Goal: Information Seeking & Learning: Check status

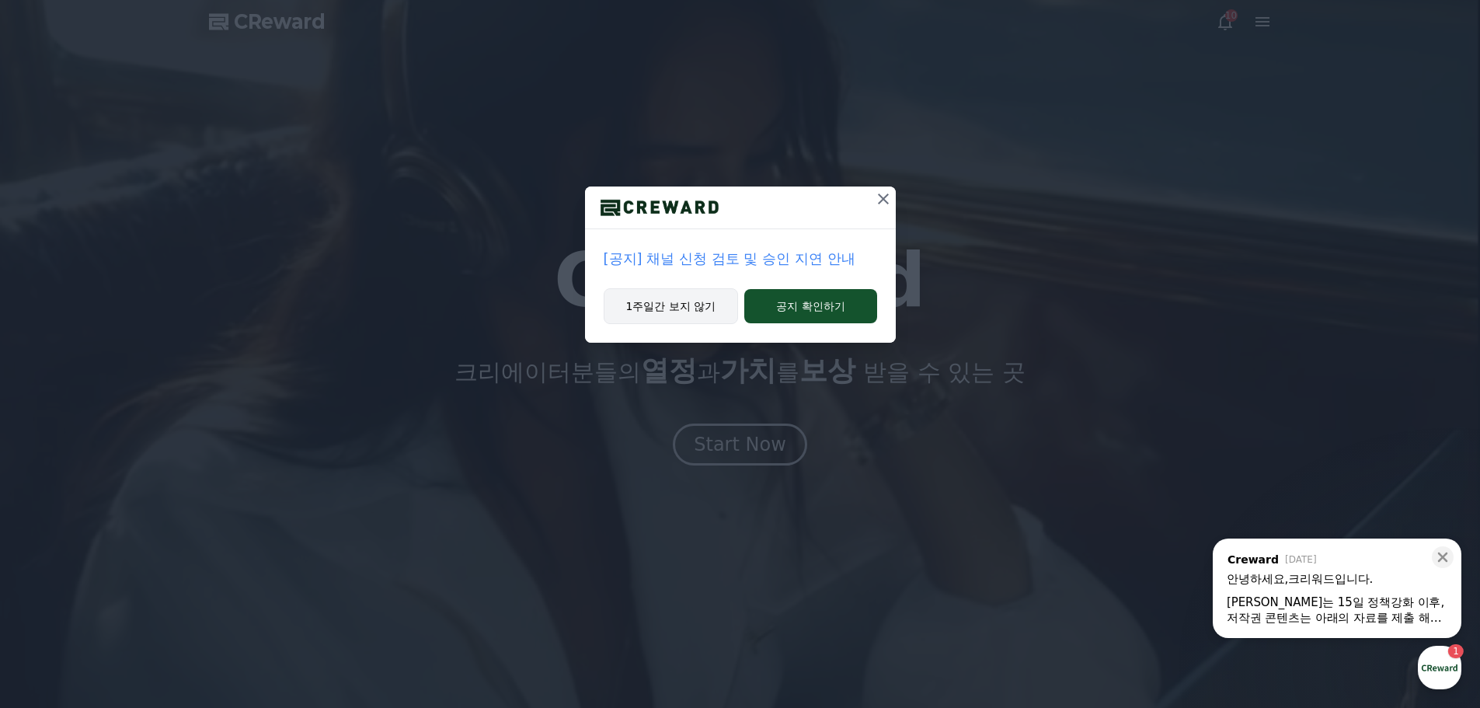
click at [683, 309] on button "1주일간 보지 않기" at bounding box center [670, 306] width 135 height 36
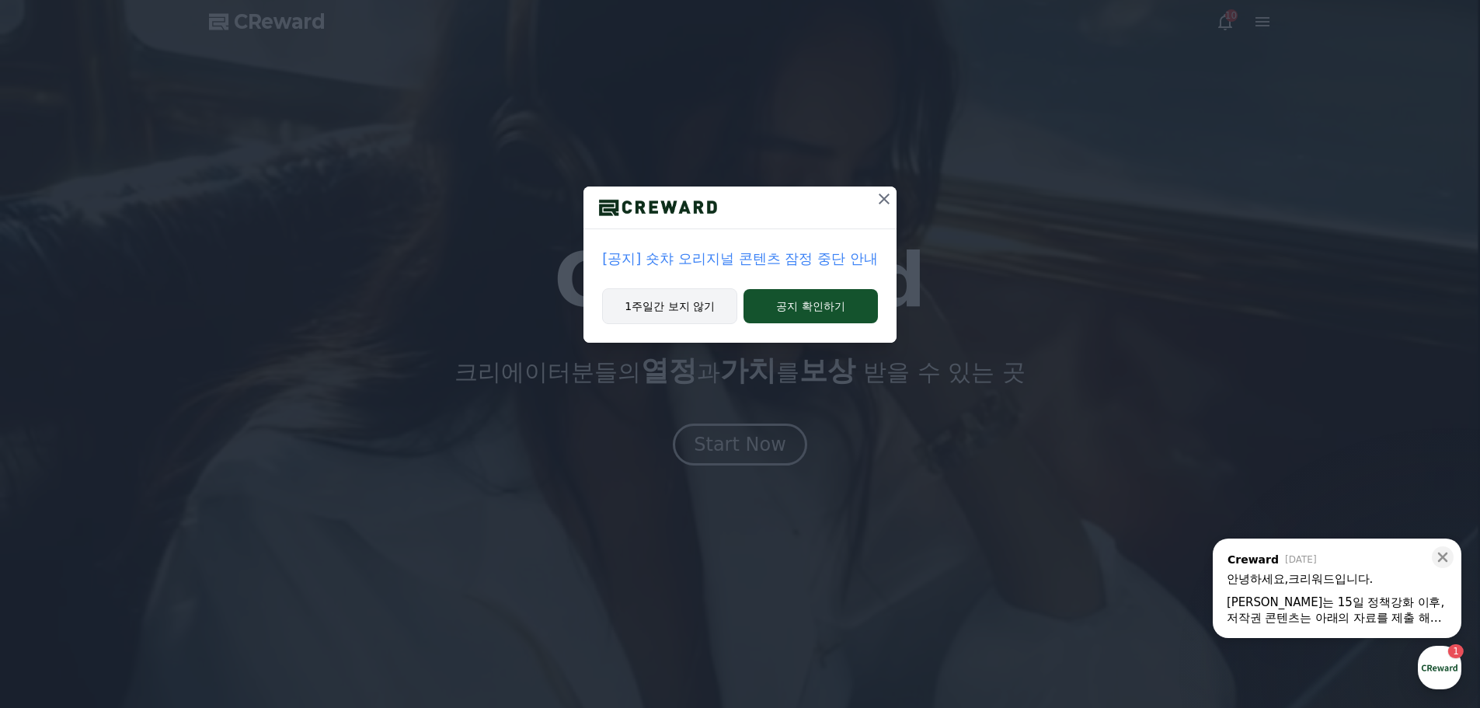
click at [668, 308] on button "1주일간 보지 않기" at bounding box center [669, 306] width 135 height 36
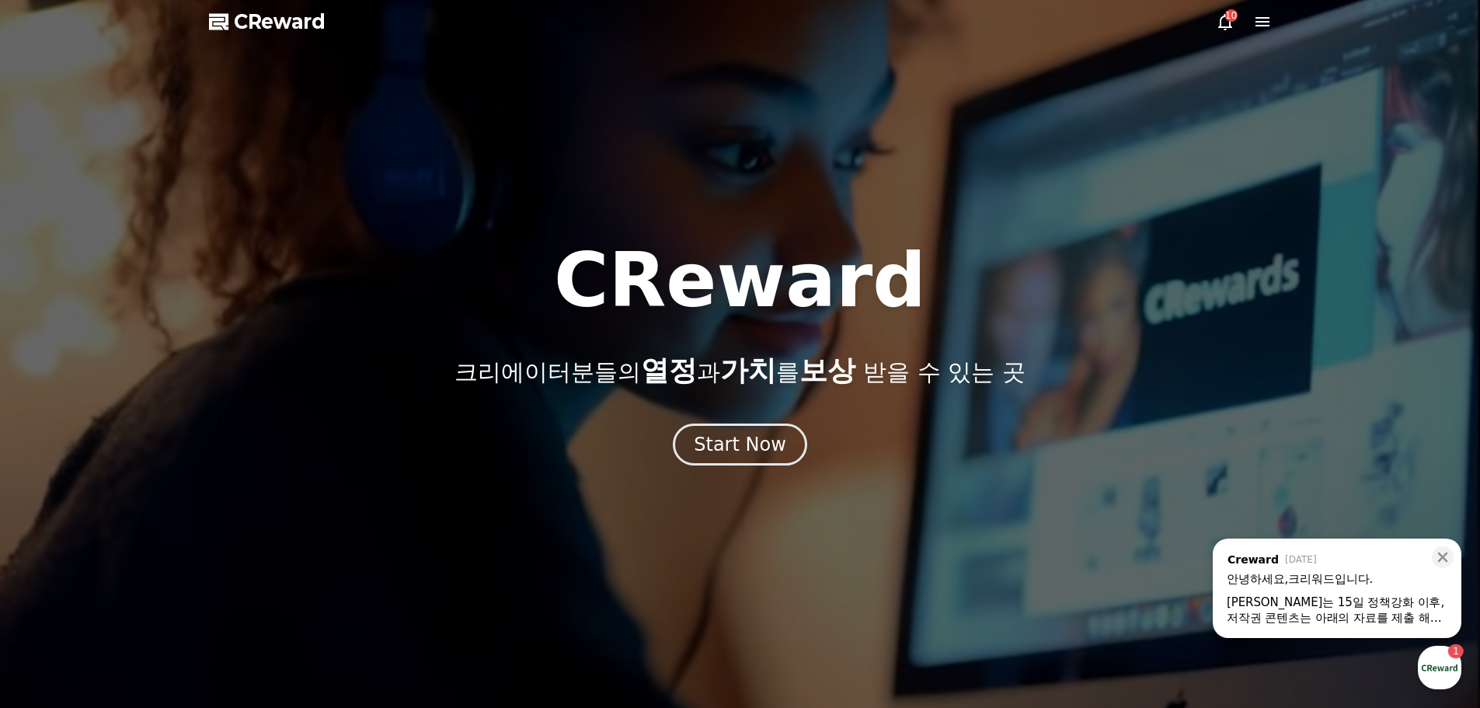
click at [1224, 16] on icon at bounding box center [1225, 22] width 14 height 16
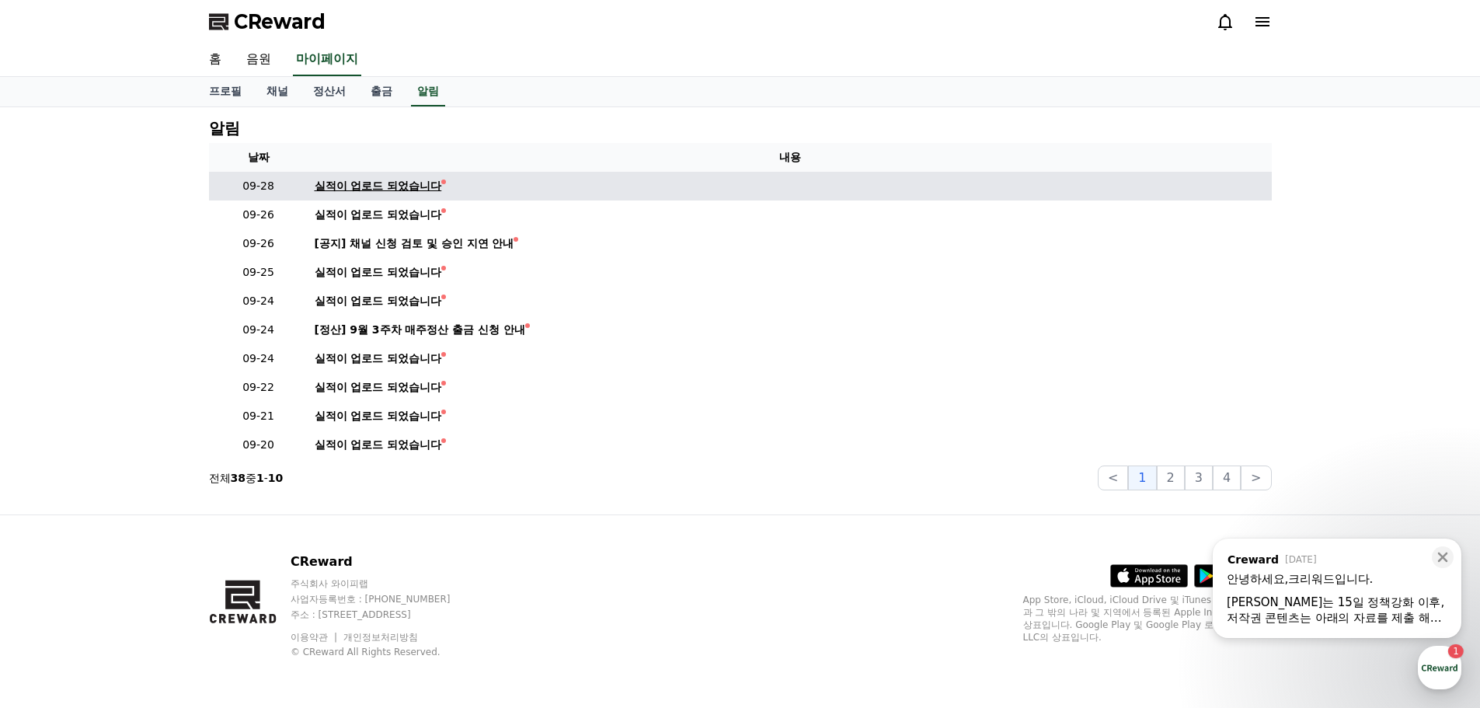
click at [361, 190] on div "실적이 업로드 되었습니다" at bounding box center [378, 186] width 127 height 16
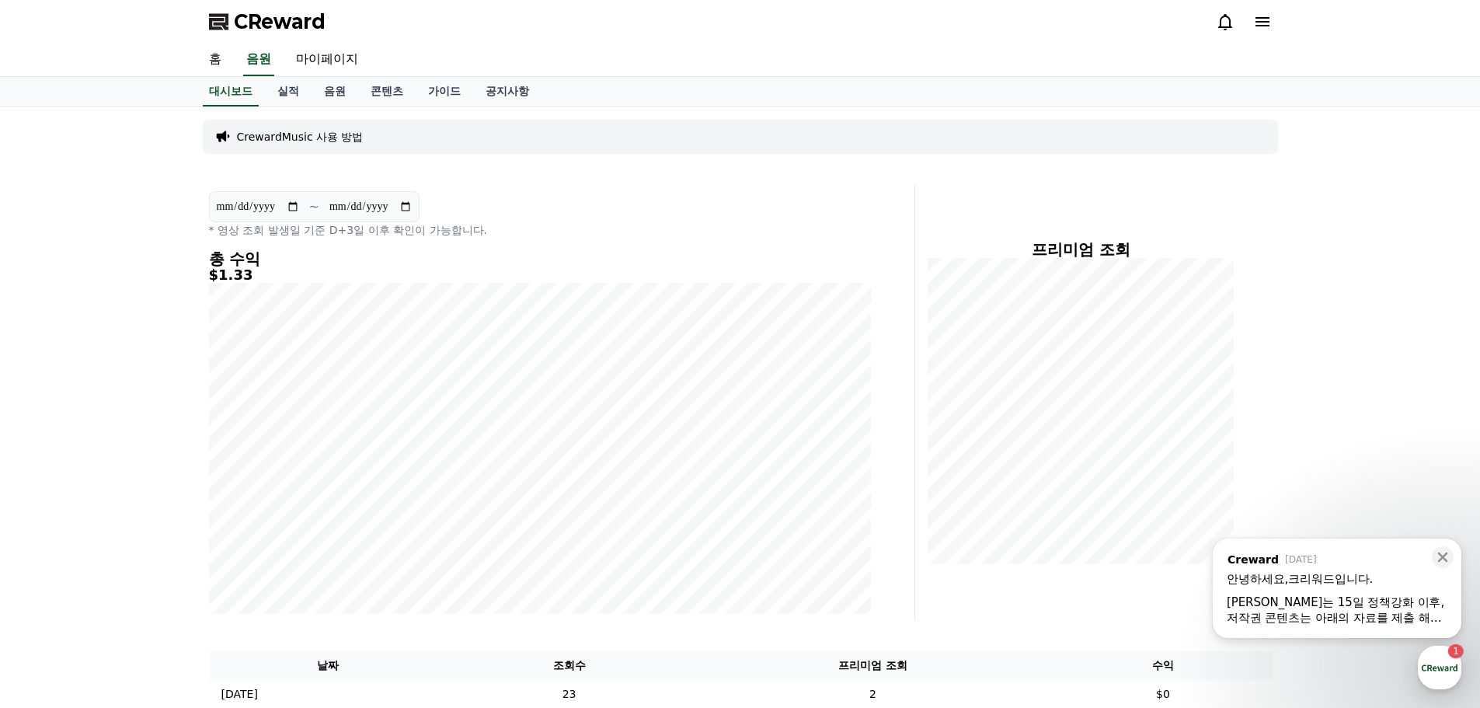
click at [1272, 617] on div "저작권 콘텐츠는 아래의 자료를 제출 해주셔야지만 수익정산이 가능합니다." at bounding box center [1336, 618] width 221 height 16
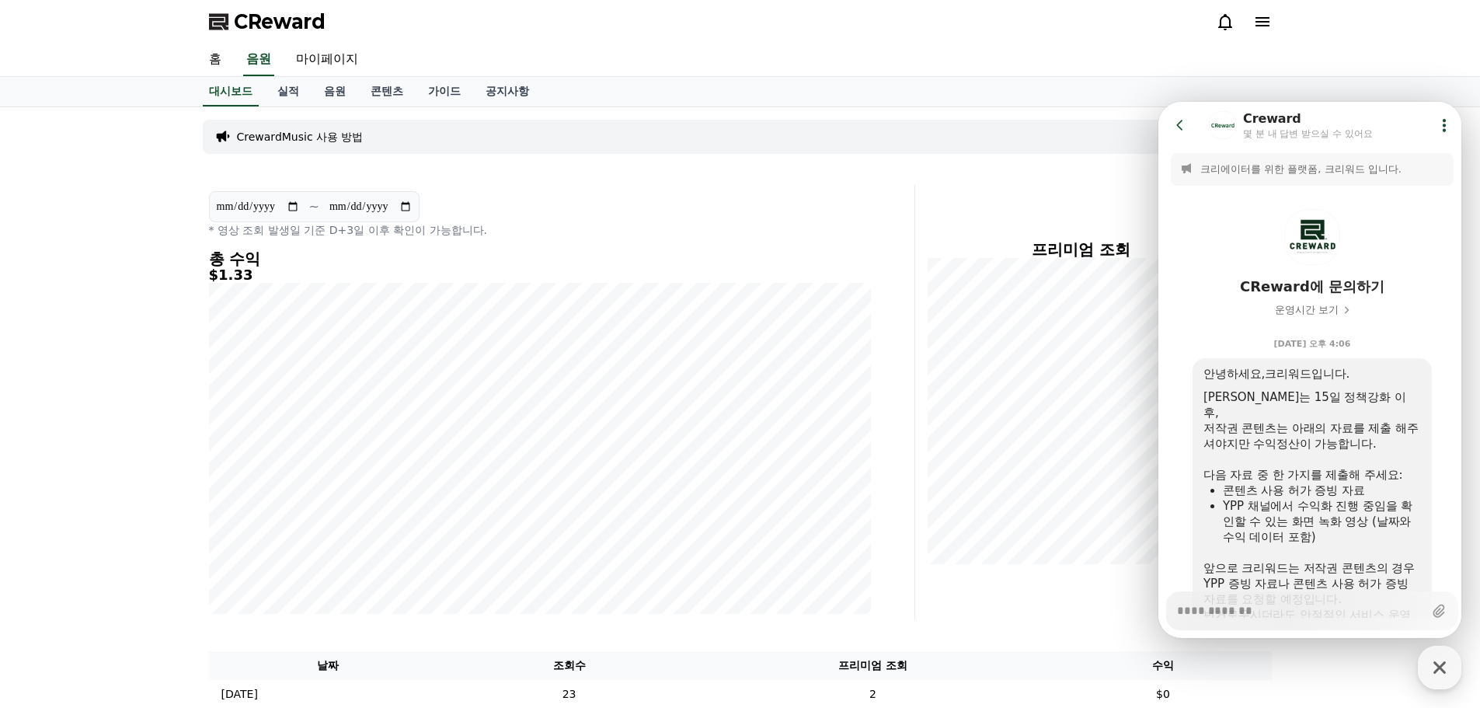
scroll to position [87, 0]
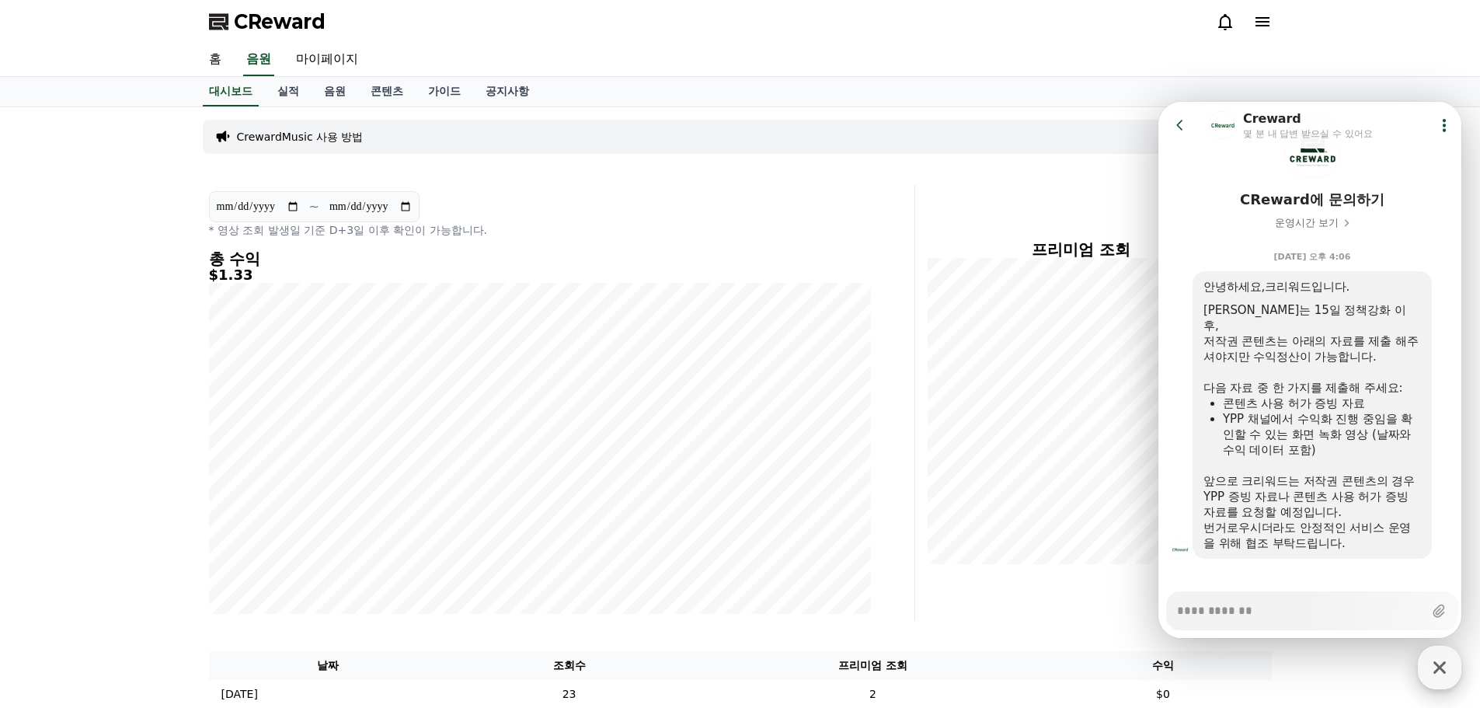
click at [1435, 676] on icon "button" at bounding box center [1439, 667] width 28 height 28
type textarea "*"
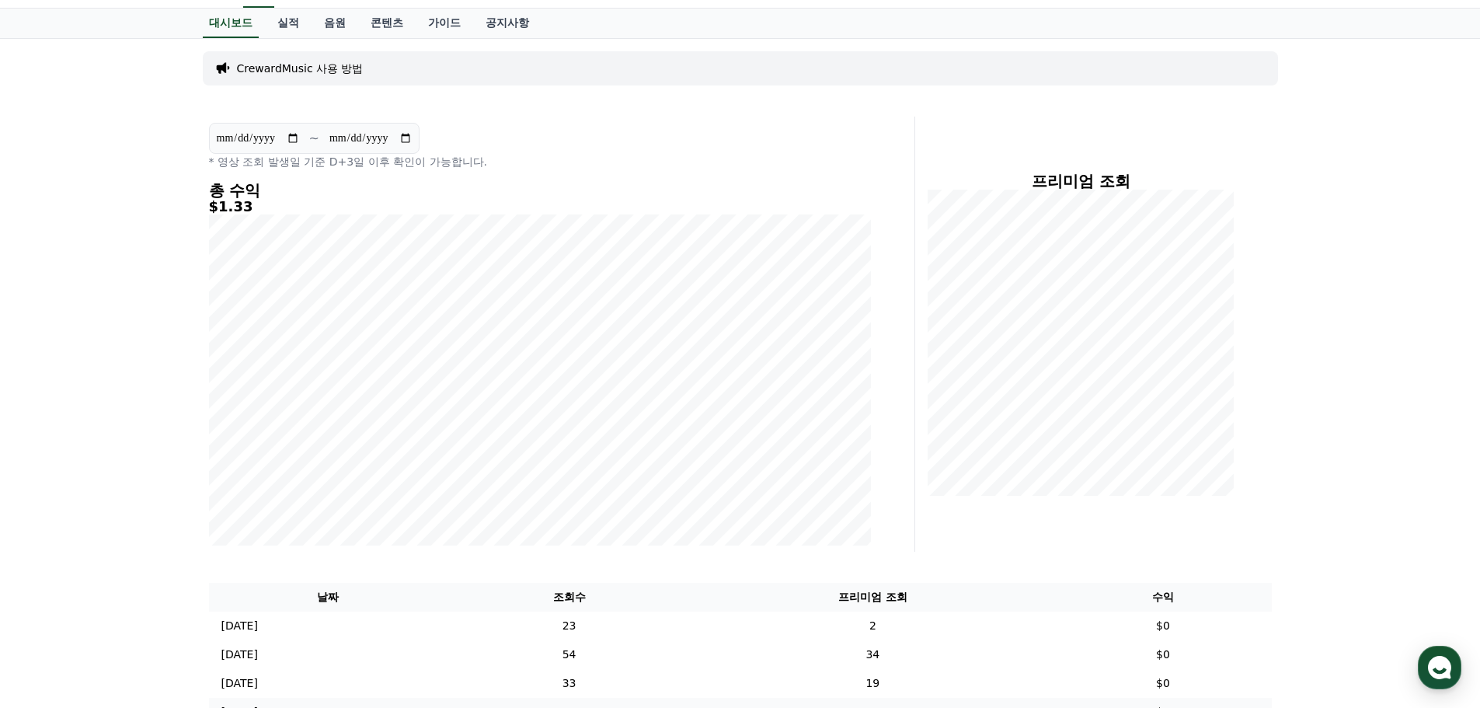
scroll to position [0, 0]
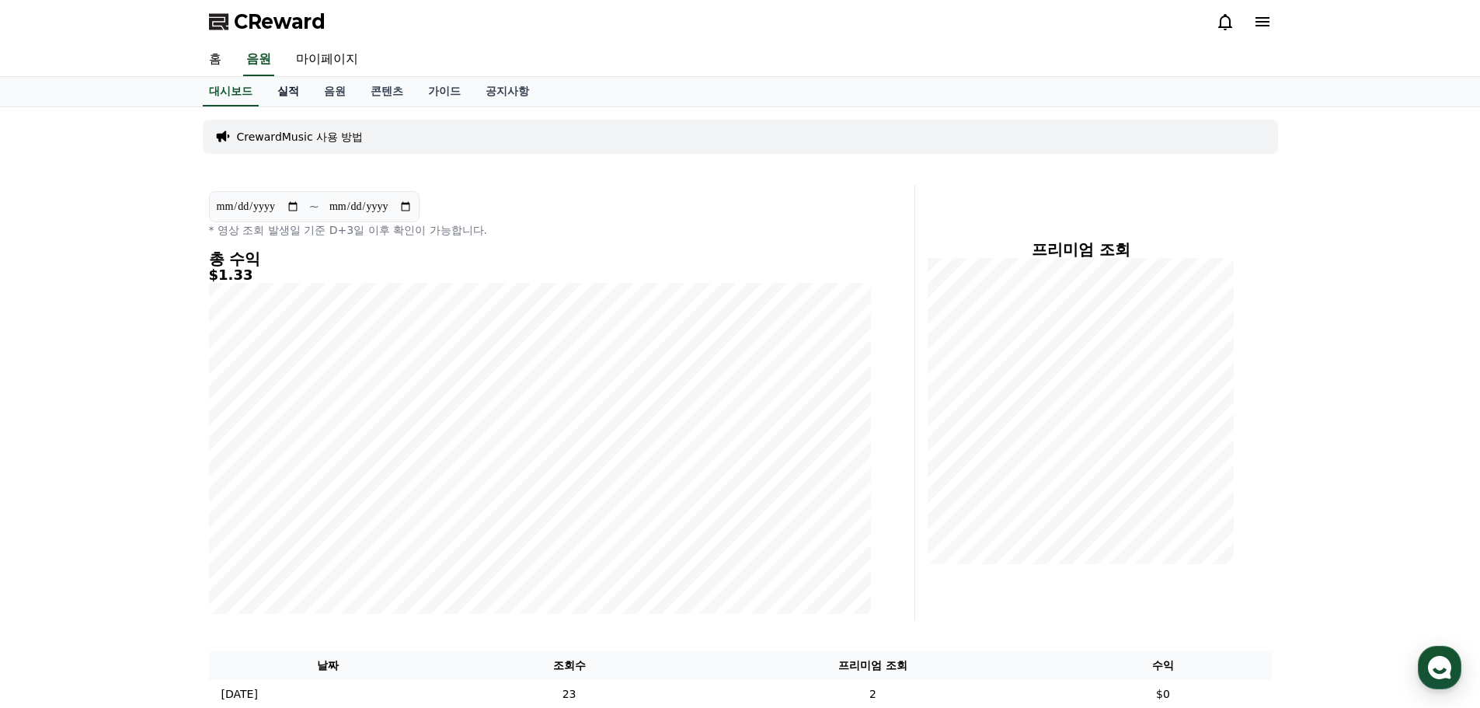
click at [290, 93] on link "실적" at bounding box center [288, 92] width 47 height 30
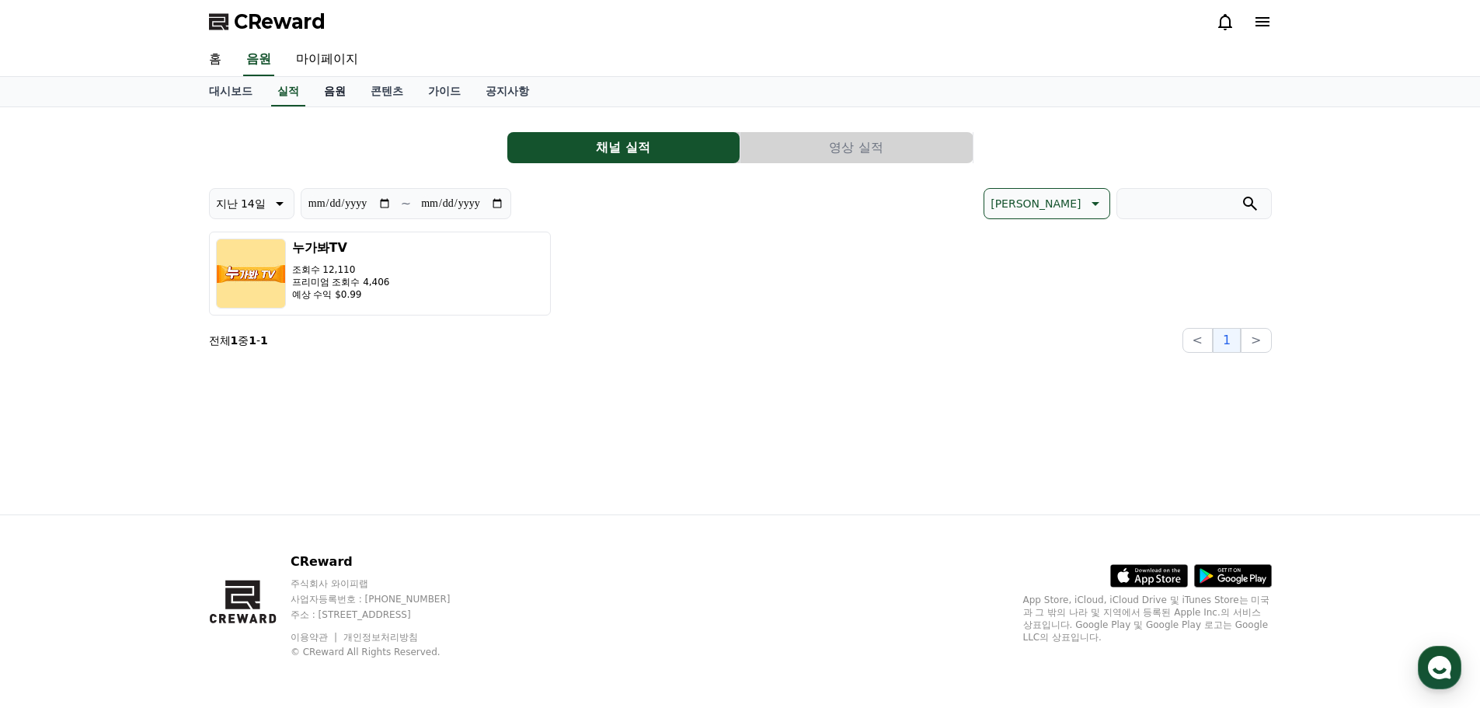
click at [338, 97] on link "음원" at bounding box center [334, 92] width 47 height 30
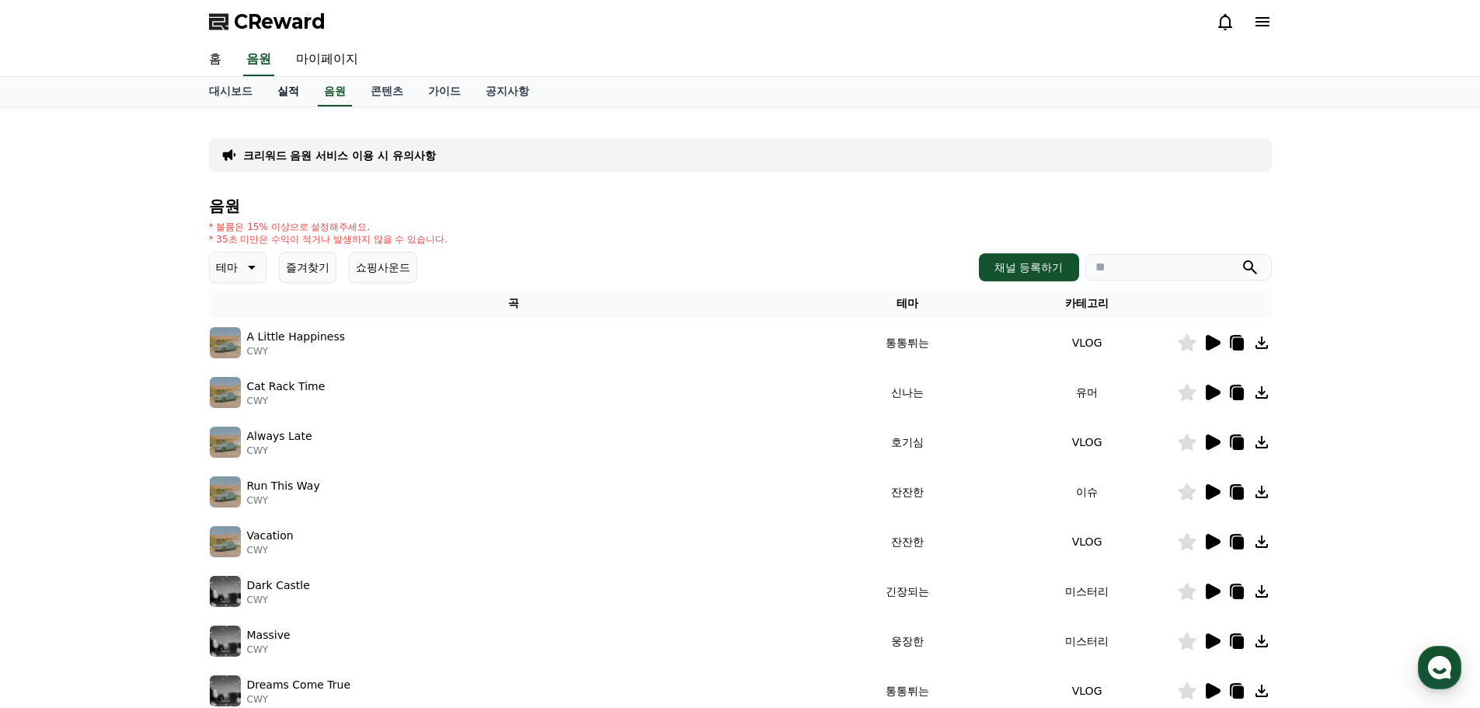
click at [295, 94] on link "실적" at bounding box center [288, 92] width 47 height 30
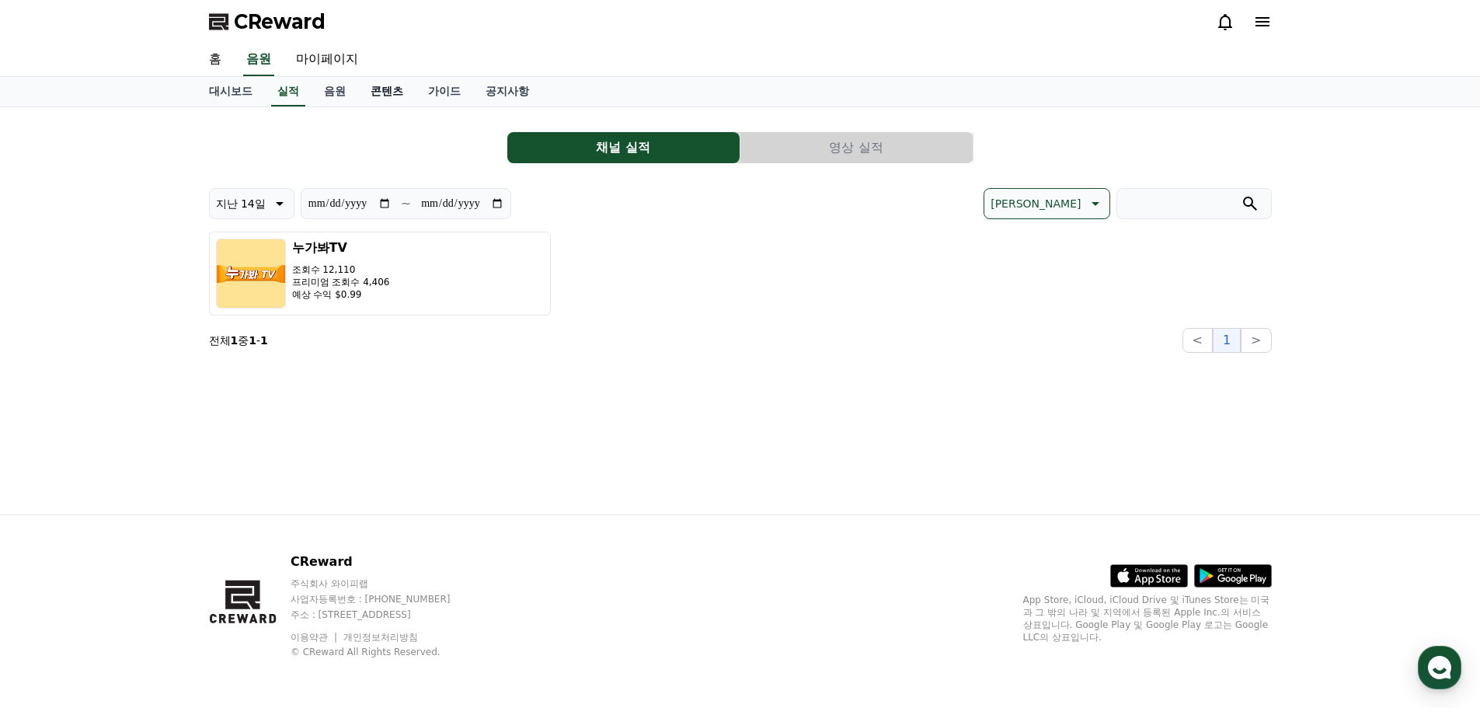
click at [384, 99] on link "콘텐츠" at bounding box center [386, 92] width 57 height 30
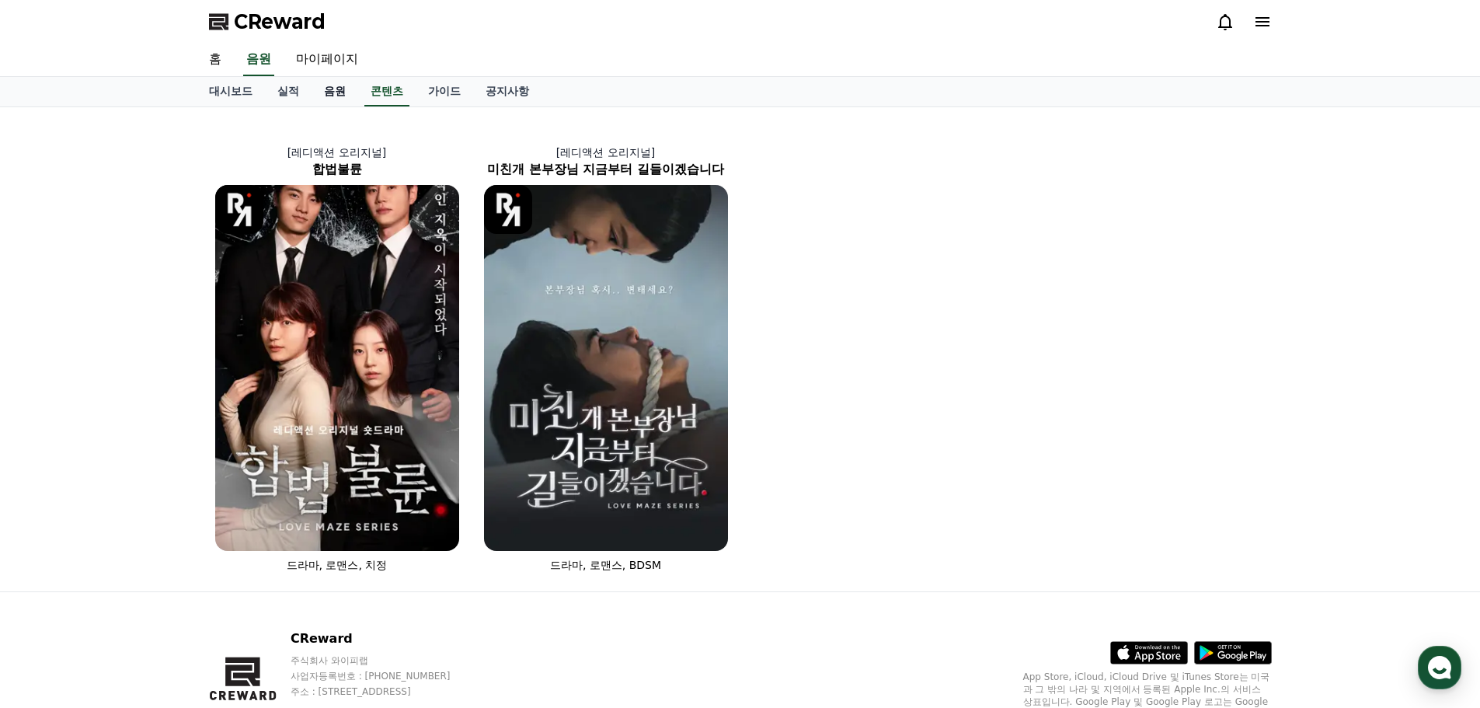
click at [337, 92] on link "음원" at bounding box center [334, 92] width 47 height 30
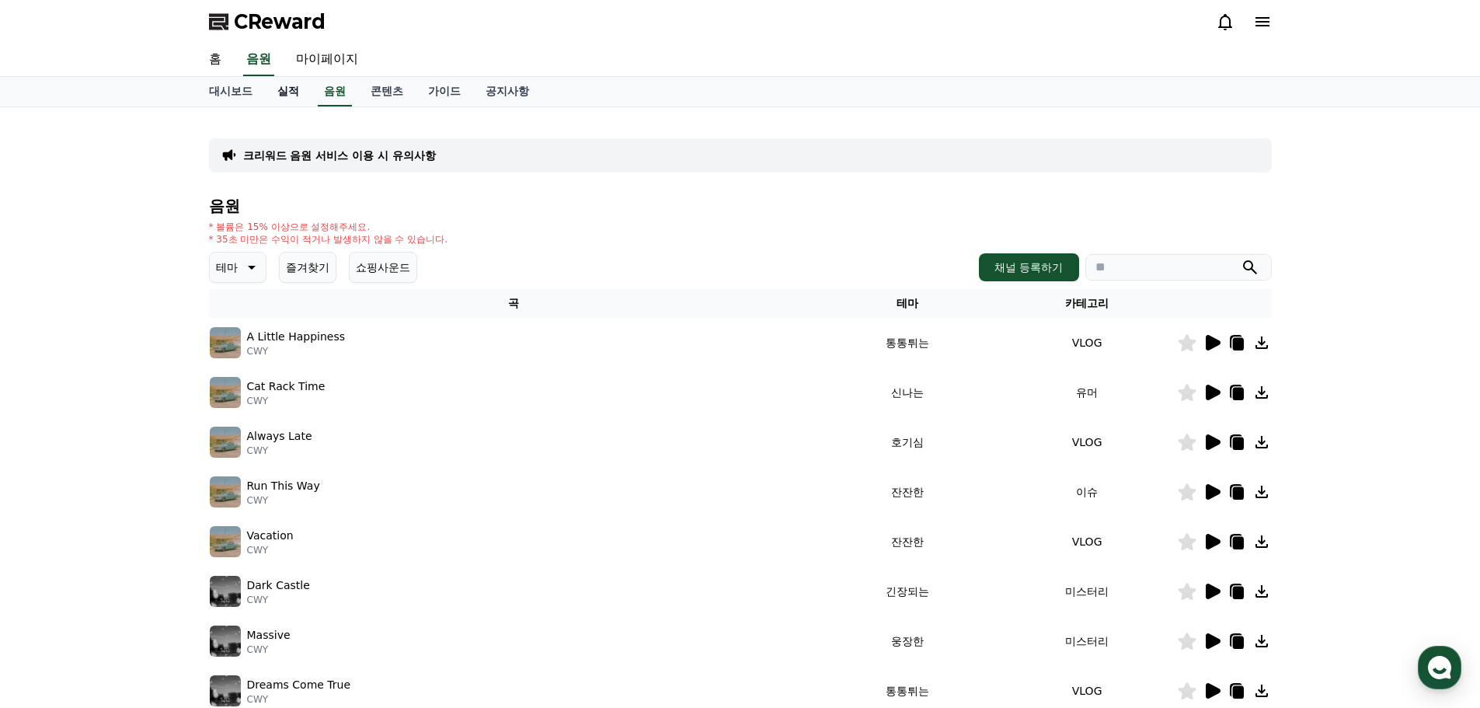
click at [293, 96] on link "실적" at bounding box center [288, 92] width 47 height 30
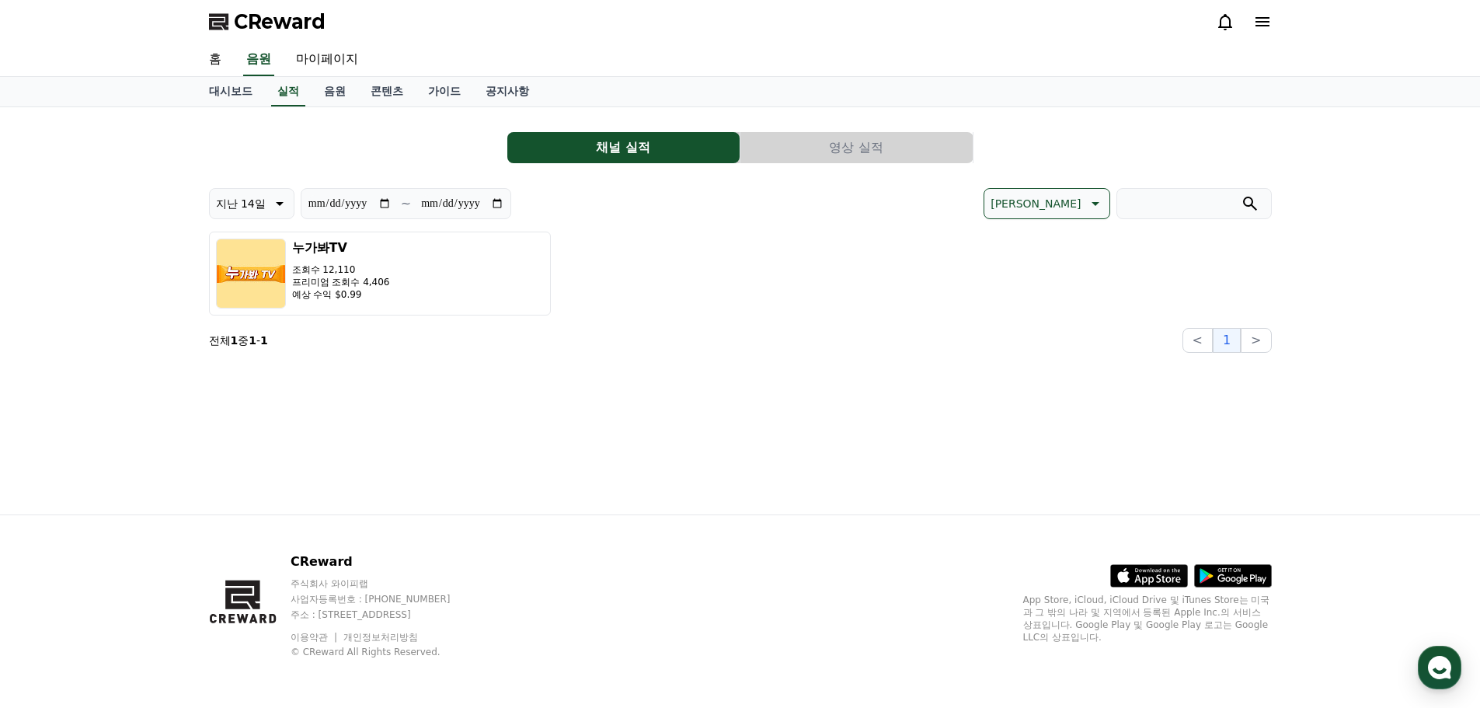
click at [861, 148] on button "영상 실적" at bounding box center [856, 147] width 232 height 31
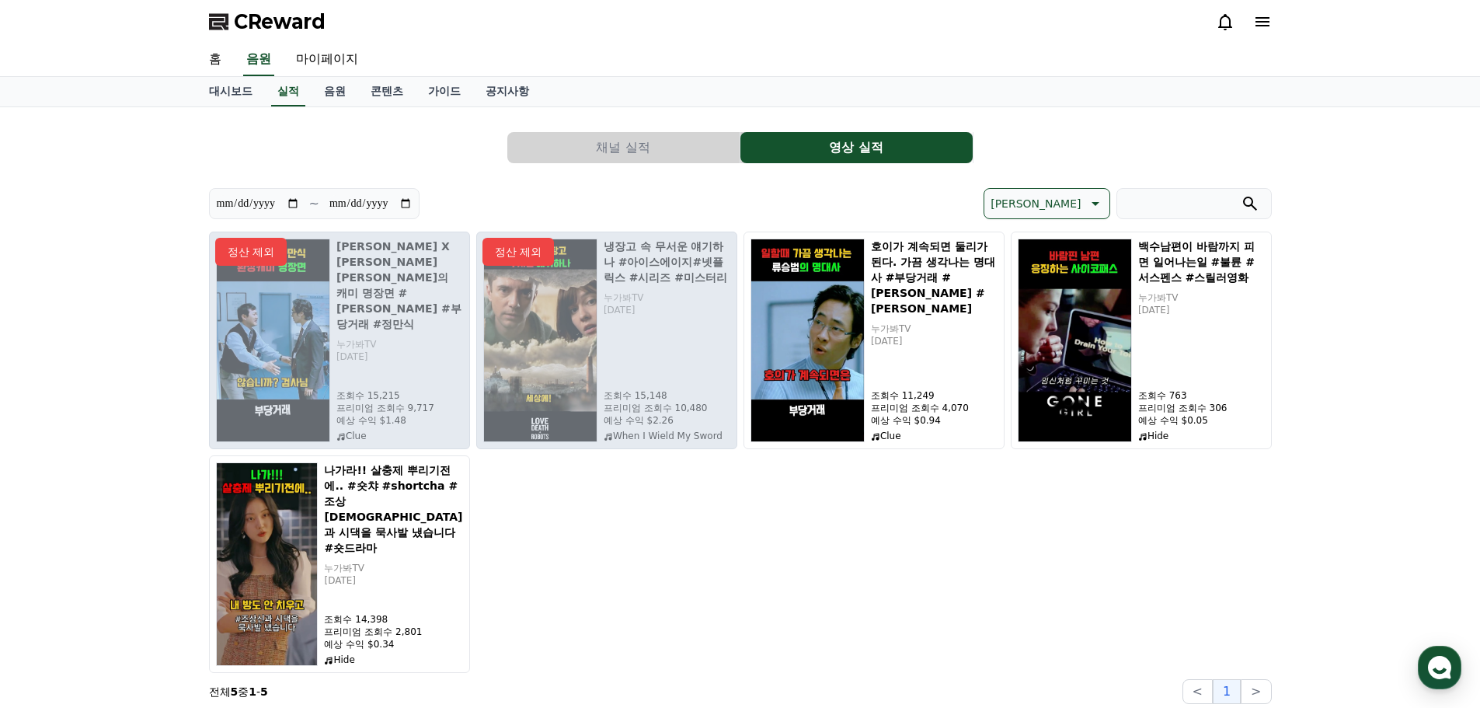
click at [641, 152] on button "채널 실적" at bounding box center [623, 147] width 232 height 31
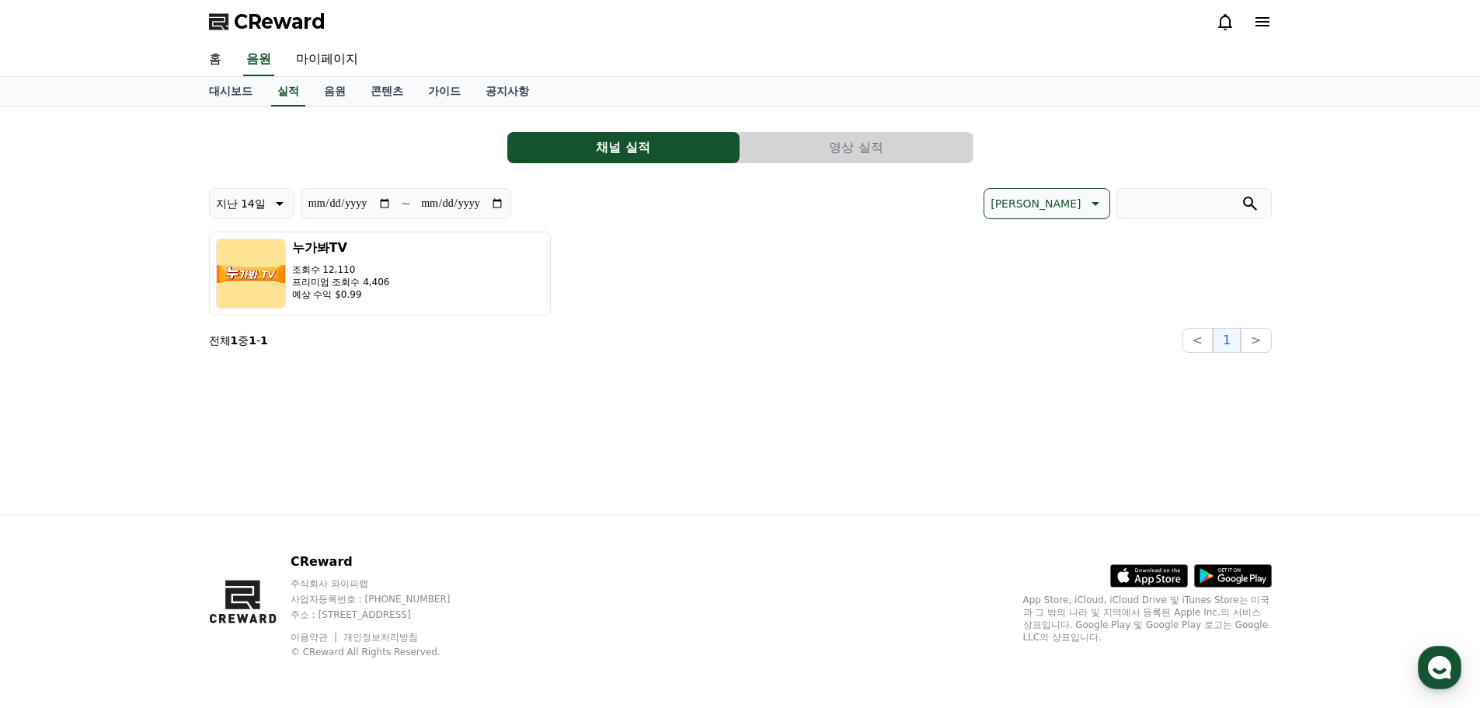
click at [841, 158] on button "영상 실적" at bounding box center [856, 147] width 232 height 31
